Goal: Transaction & Acquisition: Book appointment/travel/reservation

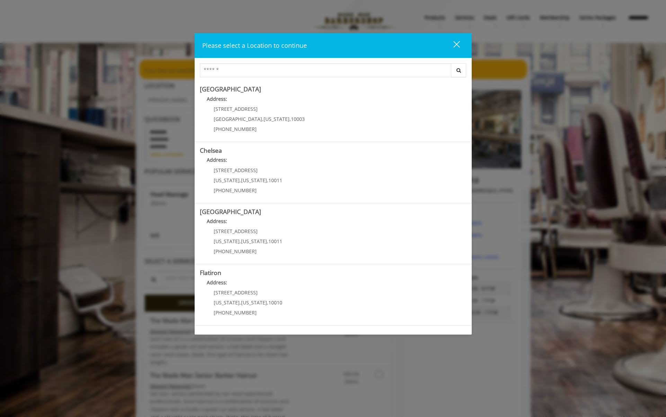
click at [458, 49] on div "close" at bounding box center [453, 46] width 14 height 10
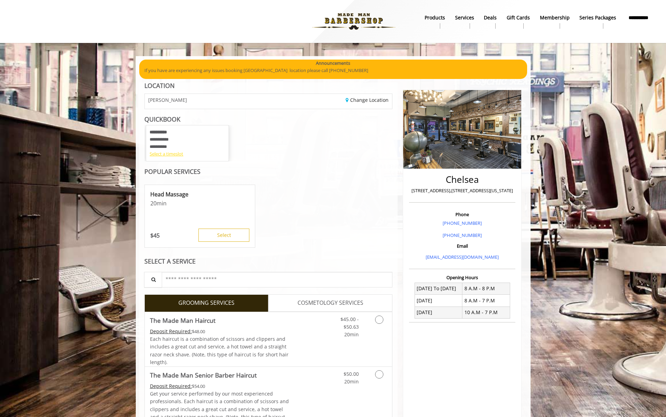
click at [170, 156] on div "Select a timeslot" at bounding box center [188, 153] width 76 height 7
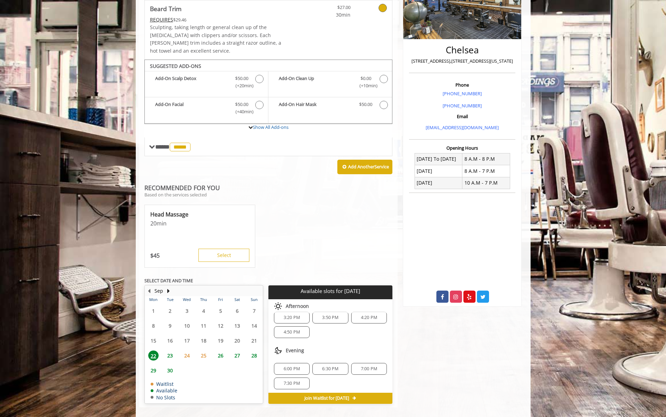
scroll to position [9, 0]
click at [292, 377] on div "7:30 PM" at bounding box center [292, 382] width 36 height 12
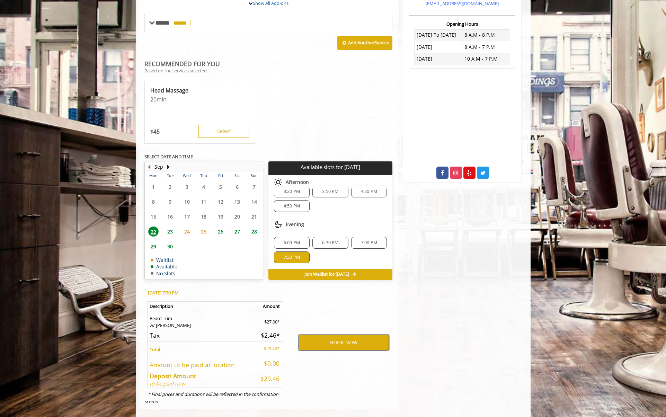
scroll to position [253, 0]
click at [342, 335] on button "BOOK NOW" at bounding box center [344, 343] width 90 height 16
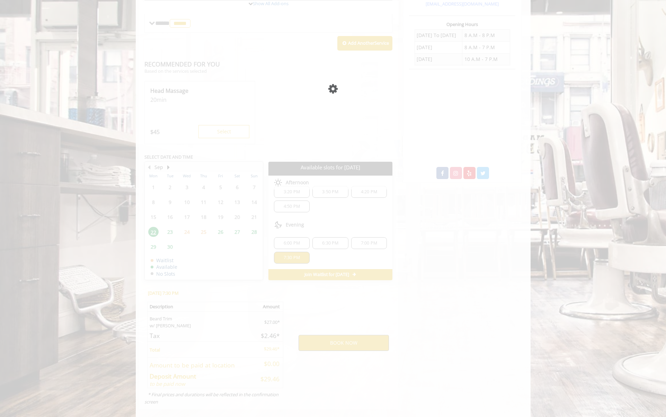
scroll to position [0, 0]
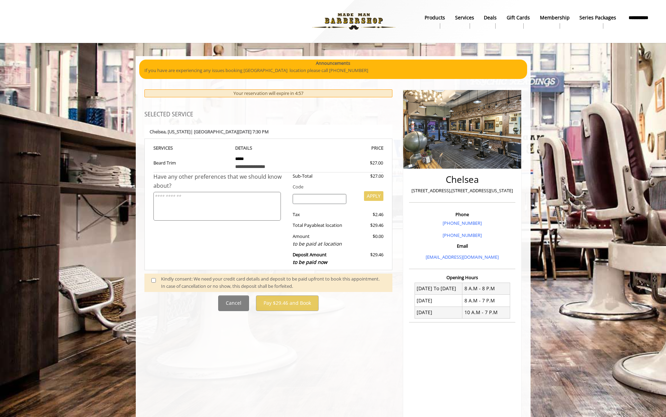
click at [151, 283] on span at bounding box center [156, 282] width 20 height 15
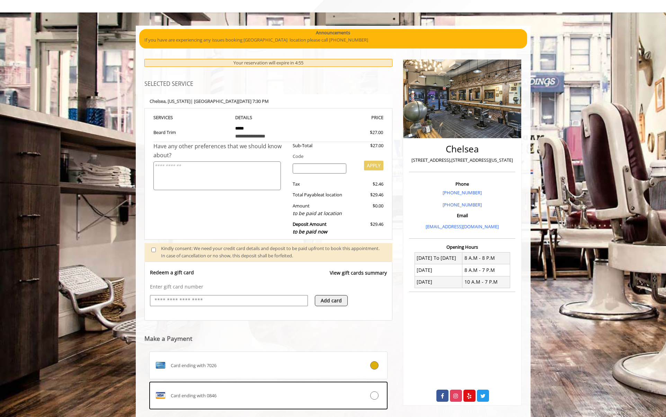
scroll to position [93, 0]
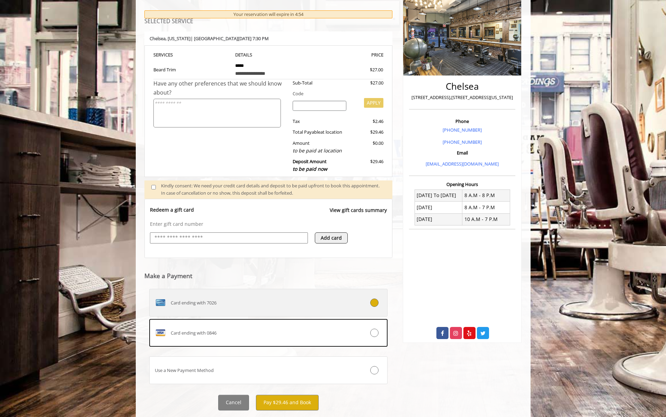
click at [247, 309] on label "Card ending with 7026" at bounding box center [268, 303] width 239 height 28
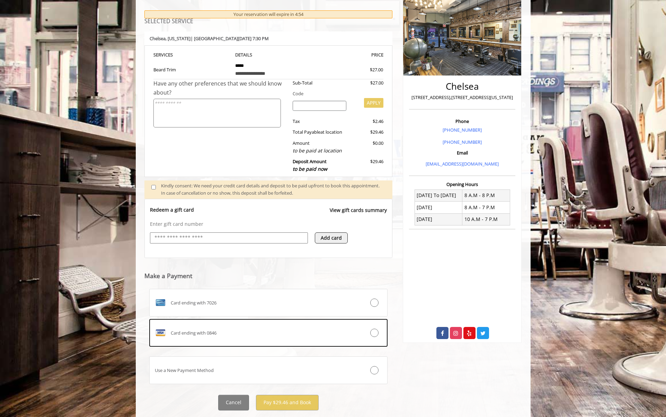
scroll to position [65, 0]
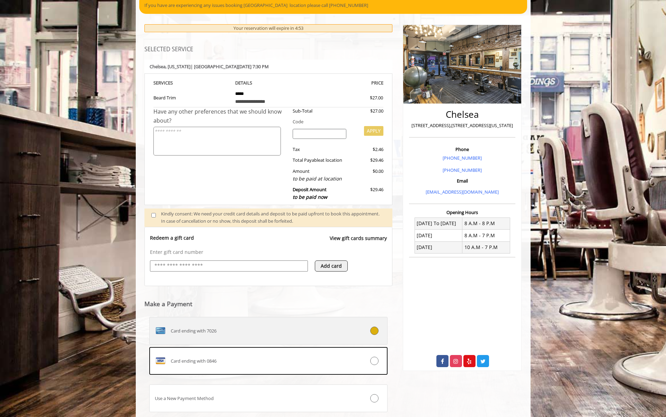
click at [244, 331] on div "Card ending with 7026" at bounding box center [249, 330] width 198 height 11
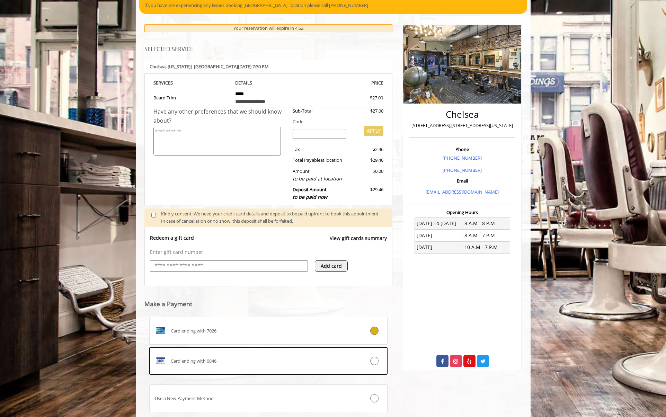
click at [225, 180] on div "Have any other preferences that we should know about?" at bounding box center [221, 155] width 134 height 97
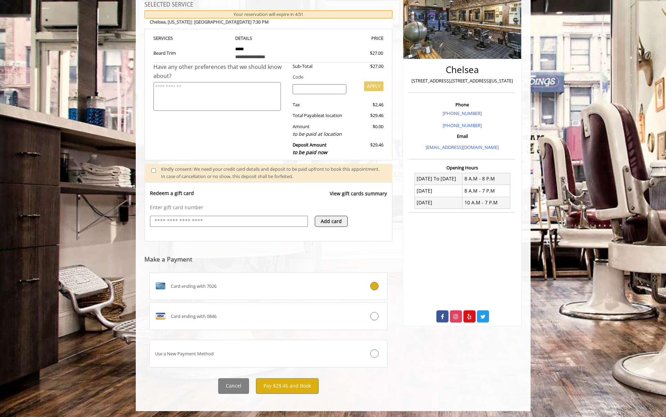
scroll to position [111, 0]
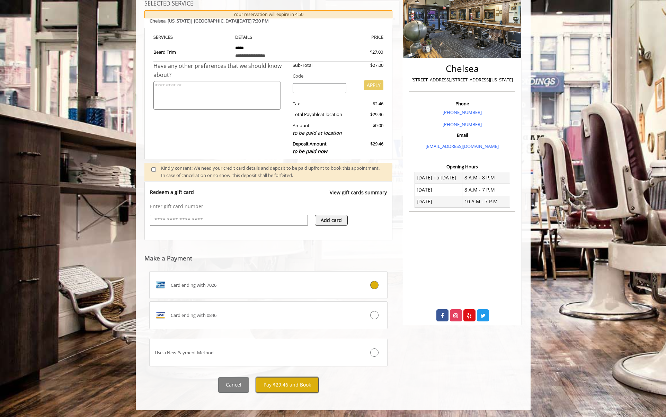
click at [303, 388] on button "Pay $29.46 and Book" at bounding box center [287, 385] width 63 height 16
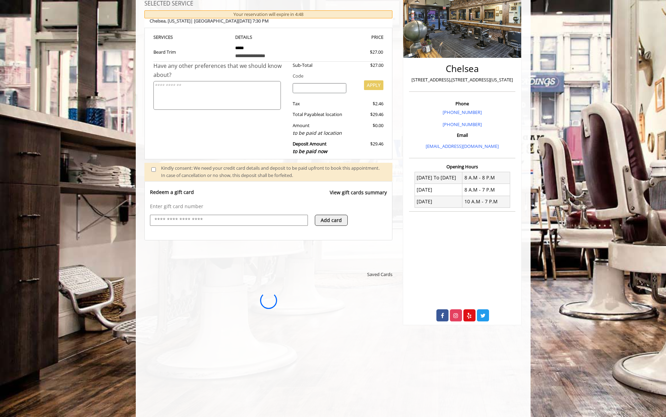
scroll to position [0, 0]
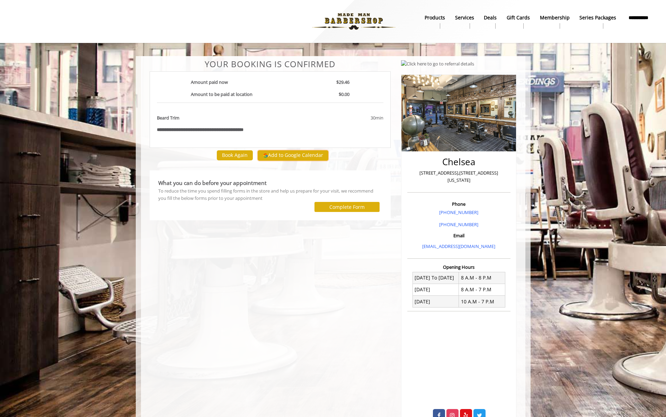
click at [291, 158] on button "Add to Google Calendar" at bounding box center [293, 155] width 71 height 10
